Goal: Find specific page/section

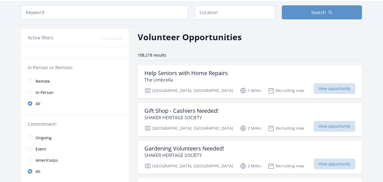
scroll to position [18, 0]
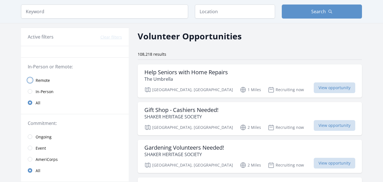
click at [30, 79] on input "radio" at bounding box center [30, 80] width 4 height 4
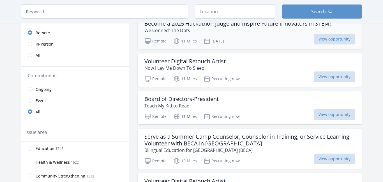
scroll to position [80, 0]
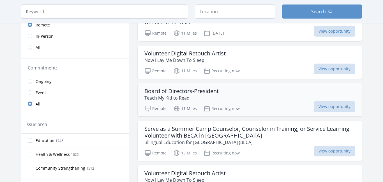
click at [155, 97] on p "Teach My Kid to Read" at bounding box center [182, 97] width 74 height 7
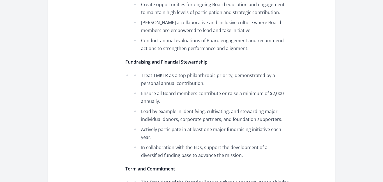
scroll to position [573, 0]
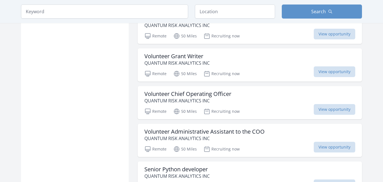
scroll to position [536, 0]
click at [166, 64] on p "QUANTUM RISK ANALYTICS INC" at bounding box center [177, 62] width 65 height 7
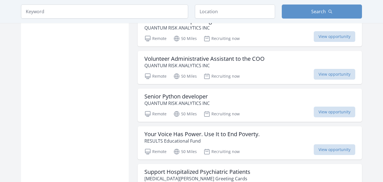
scroll to position [638, 0]
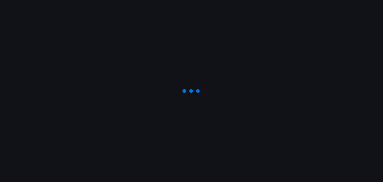
scroll to position [36, 0]
